Goal: Find specific fact

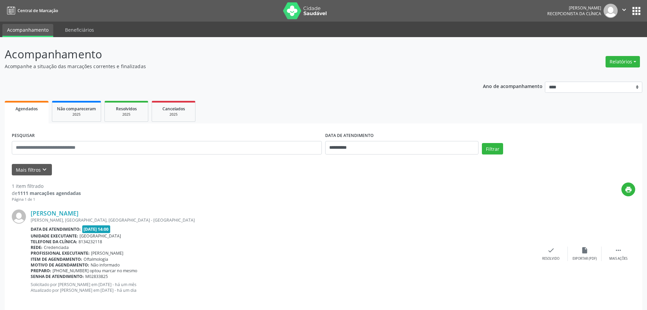
select select "*"
drag, startPoint x: 0, startPoint y: 0, endPoint x: 232, endPoint y: 141, distance: 271.2
click at [232, 141] on input "text" at bounding box center [166, 147] width 308 height 13
paste input "**********"
type input "**********"
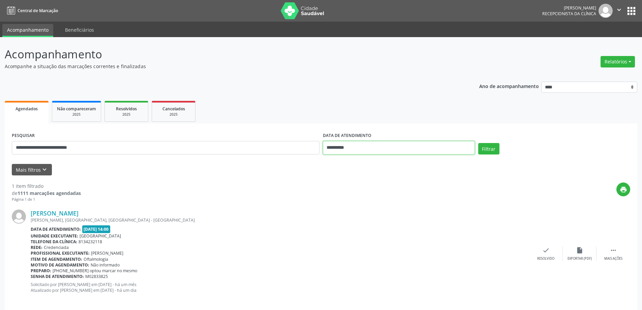
click at [451, 150] on input "**********" at bounding box center [399, 147] width 152 height 13
click at [403, 222] on span "22" at bounding box center [404, 223] width 13 height 13
type input "**********"
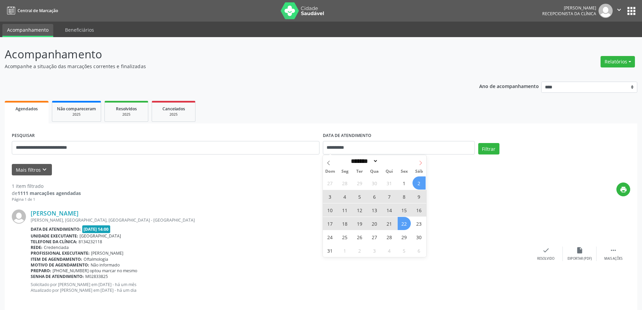
drag, startPoint x: 417, startPoint y: 155, endPoint x: 419, endPoint y: 159, distance: 4.9
click at [418, 158] on span at bounding box center [420, 160] width 11 height 11
click at [419, 159] on span at bounding box center [420, 160] width 11 height 11
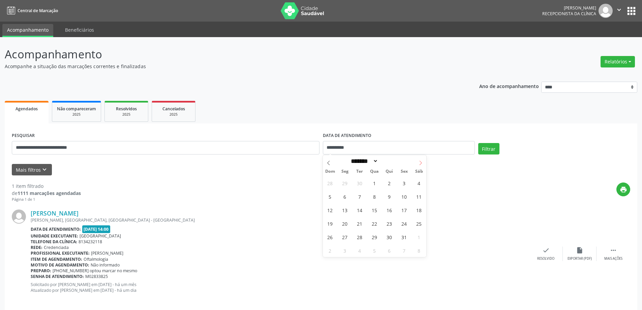
click at [419, 159] on span at bounding box center [420, 160] width 11 height 11
drag, startPoint x: 419, startPoint y: 159, endPoint x: 414, endPoint y: 174, distance: 15.9
click at [419, 161] on span at bounding box center [420, 160] width 11 height 11
select select "**"
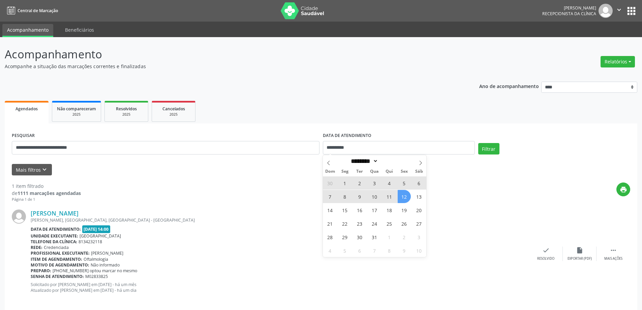
click at [401, 203] on div "30 1 2 3 4 5 6 7 8 9 10 11 12 13 14 15 16 17 18 19 20 21 22 23 24 25 26 27 28 2…" at bounding box center [375, 216] width 104 height 81
click at [481, 149] on button "Filtrar" at bounding box center [489, 148] width 21 height 11
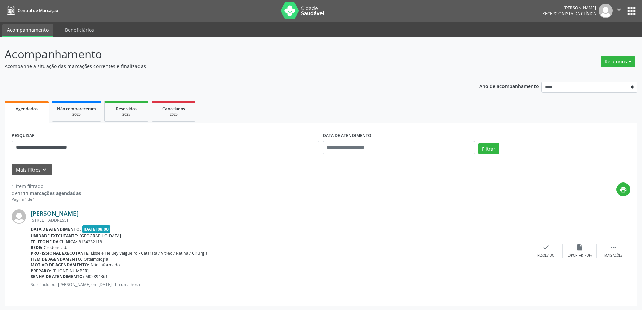
scroll to position [1, 0]
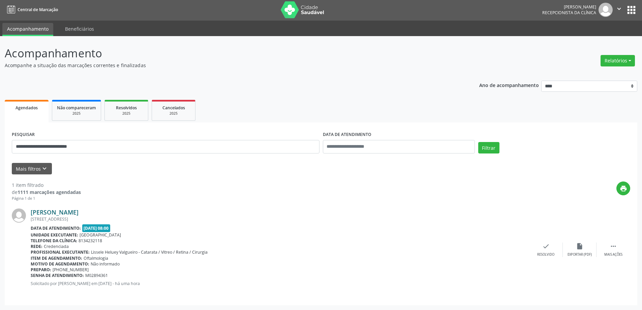
click at [79, 212] on link "[PERSON_NAME]" at bounding box center [55, 211] width 48 height 7
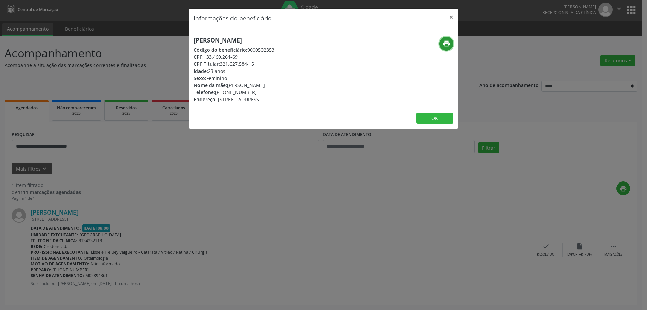
click at [442, 39] on button "print" at bounding box center [447, 44] width 14 height 14
drag, startPoint x: 254, startPoint y: 92, endPoint x: 224, endPoint y: 92, distance: 29.3
click at [224, 92] on div "Telefone: [PHONE_NUMBER]" at bounding box center [234, 92] width 81 height 7
click at [225, 92] on div "Telefone: [PHONE_NUMBER]" at bounding box center [234, 92] width 81 height 7
drag, startPoint x: 225, startPoint y: 92, endPoint x: 251, endPoint y: 92, distance: 26.0
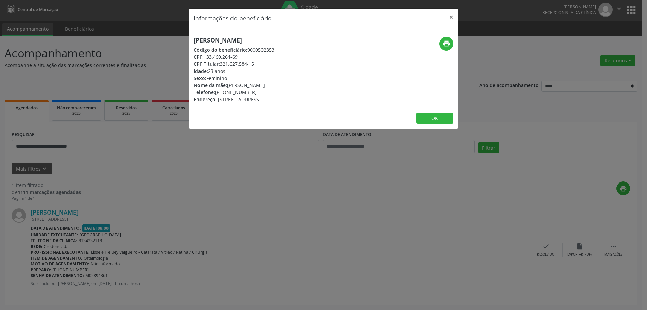
click at [251, 92] on div "Telefone: [PHONE_NUMBER]" at bounding box center [234, 92] width 81 height 7
copy div "98620-2881"
drag, startPoint x: 189, startPoint y: 190, endPoint x: 172, endPoint y: 202, distance: 21.0
click at [188, 190] on div "Informações do beneficiário × [PERSON_NAME] Código do beneficiário: 9000502353 …" at bounding box center [323, 155] width 647 height 310
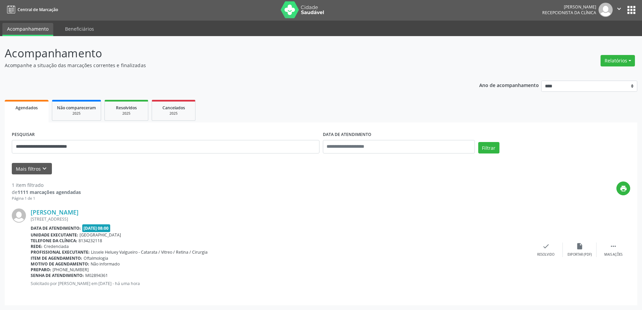
drag, startPoint x: 108, startPoint y: 277, endPoint x: 32, endPoint y: 279, distance: 75.9
click at [32, 279] on div "[PERSON_NAME] [STREET_ADDRESS] Data de atendimento: [DATE] 08:00 Unidade execut…" at bounding box center [280, 249] width 499 height 83
drag, startPoint x: 29, startPoint y: 277, endPoint x: 122, endPoint y: 278, distance: 93.4
click at [122, 278] on div "[PERSON_NAME] [STREET_ADDRESS] Data de atendimento: [DATE] 08:00 Unidade execut…" at bounding box center [321, 249] width 619 height 97
click at [122, 278] on div "Senha de atendimento: M02894361" at bounding box center [280, 275] width 499 height 6
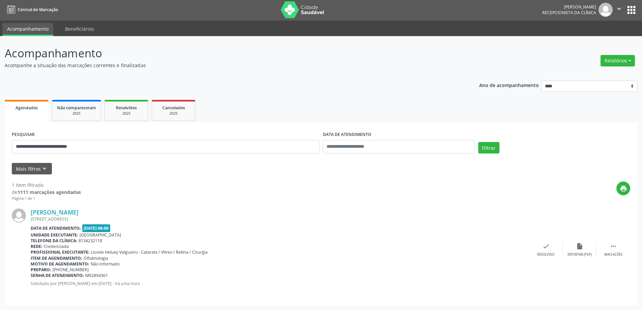
drag, startPoint x: 114, startPoint y: 276, endPoint x: 31, endPoint y: 276, distance: 82.3
click at [31, 276] on div "Senha de atendimento: M02894361" at bounding box center [280, 275] width 499 height 6
copy div "Senha de atendimento: M02894361"
